Goal: Task Accomplishment & Management: Use online tool/utility

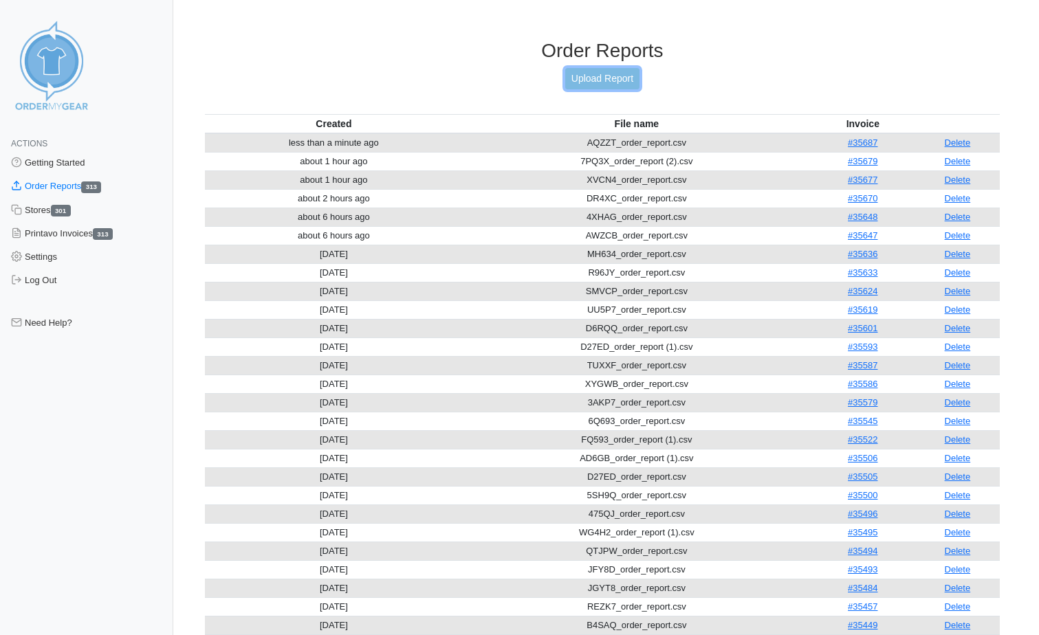
click at [612, 78] on link "Upload Report" at bounding box center [602, 78] width 74 height 21
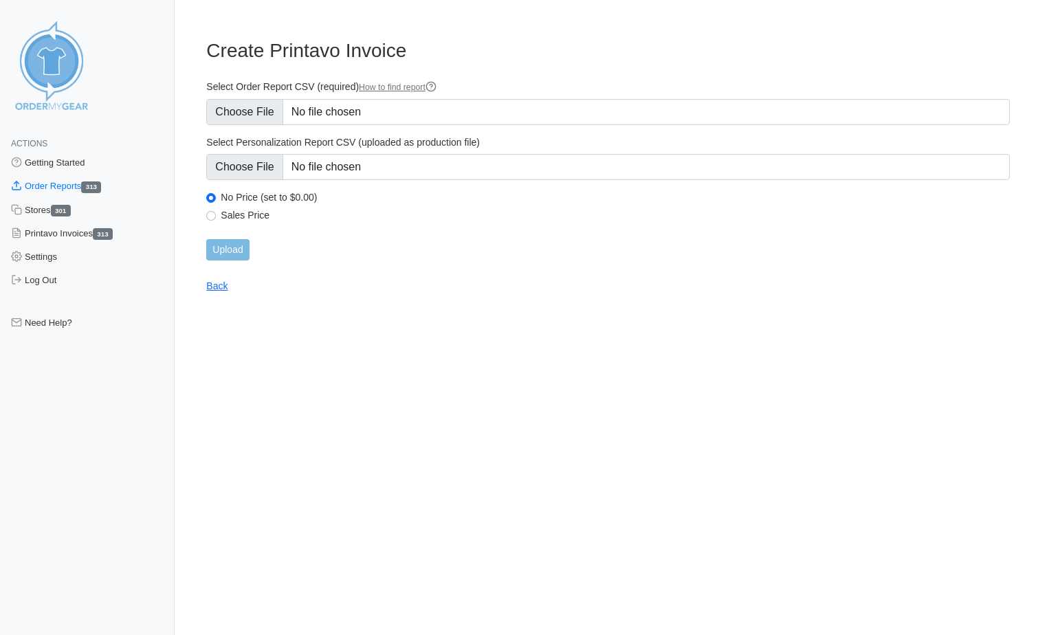
type input "C:\fakepath\FD422_order_report.csv"
click at [229, 254] on input "Upload" at bounding box center [227, 249] width 43 height 21
